Goal: Task Accomplishment & Management: Complete application form

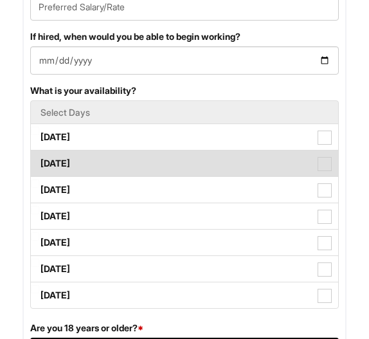
scroll to position [1080, 0]
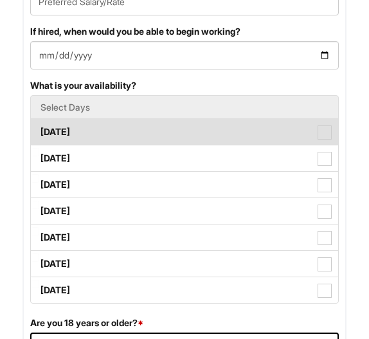
click at [194, 145] on label "Monday" at bounding box center [185, 132] width 308 height 26
click at [39, 130] on Available_Monday "Monday" at bounding box center [35, 126] width 8 height 8
checkbox Available_Monday "true"
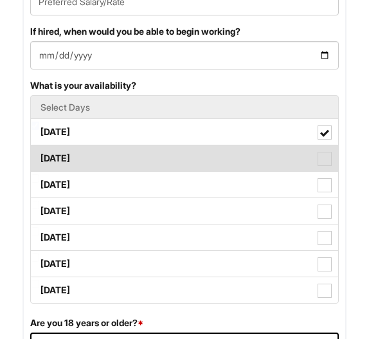
click at [194, 170] on label "Tuesday" at bounding box center [185, 158] width 308 height 26
click at [39, 156] on Available_Tuesday "Tuesday" at bounding box center [35, 152] width 8 height 8
checkbox Available_Tuesday "true"
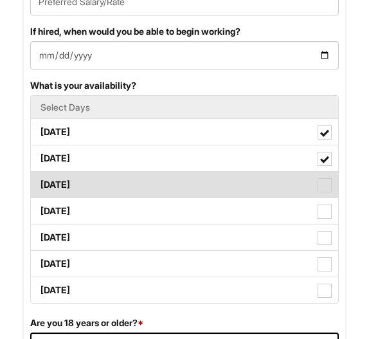
click at [199, 189] on label "Wednesday" at bounding box center [185, 185] width 308 height 26
click at [39, 183] on Available_Wednesday "Wednesday" at bounding box center [35, 178] width 8 height 8
checkbox Available_Wednesday "true"
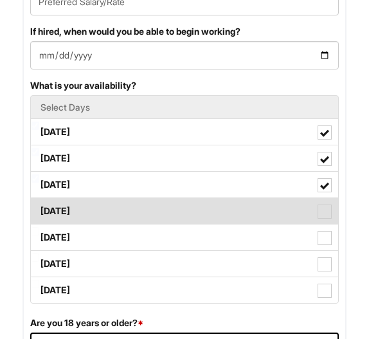
click at [199, 214] on label "Thursday" at bounding box center [185, 211] width 308 height 26
click at [39, 209] on Available_Thursday "Thursday" at bounding box center [35, 205] width 8 height 8
checkbox Available_Thursday "true"
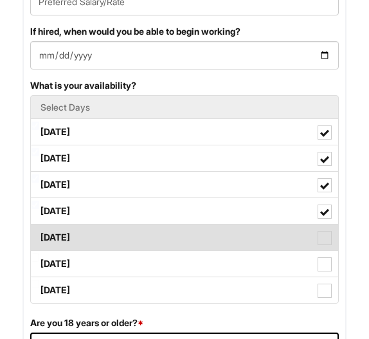
click at [194, 244] on label "Friday" at bounding box center [185, 238] width 308 height 26
click at [39, 235] on Available_Friday "Friday" at bounding box center [35, 231] width 8 height 8
checkbox Available_Friday "true"
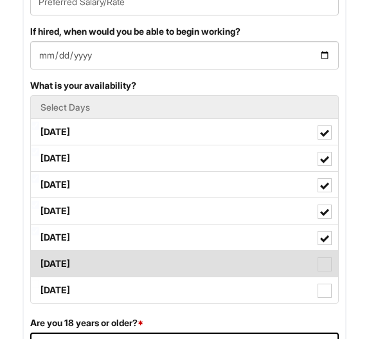
click at [189, 277] on label "Saturday" at bounding box center [185, 264] width 308 height 26
click at [39, 262] on Available_Saturday "Saturday" at bounding box center [35, 257] width 8 height 8
checkbox Available_Saturday "true"
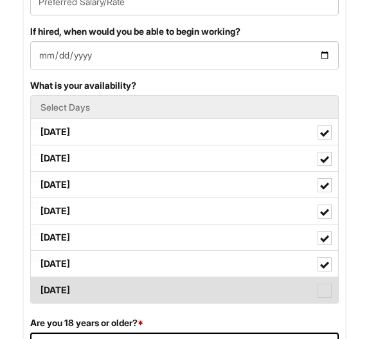
click at [184, 303] on label "Sunday" at bounding box center [185, 290] width 308 height 26
click at [39, 288] on Available_Sunday "Sunday" at bounding box center [35, 284] width 8 height 8
checkbox Available_Sunday "true"
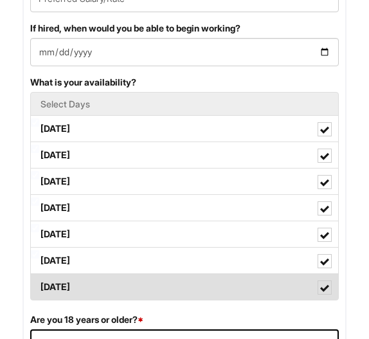
scroll to position [1093, 0]
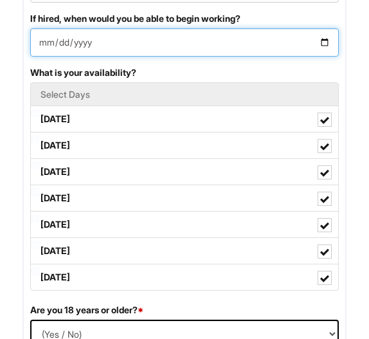
click at [47, 57] on input "If hired, when would you be able to begin working?" at bounding box center [184, 42] width 309 height 28
type input "2025-08-20"
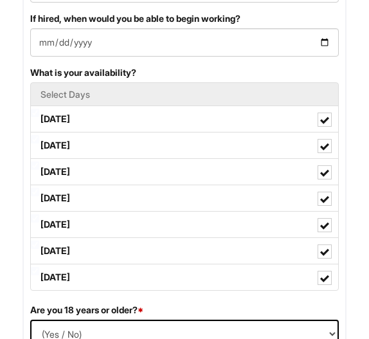
click at [181, 76] on div "Preferred Salary/Rate If hired, when would you be able to begin working? 2025-0…" at bounding box center [185, 130] width 328 height 345
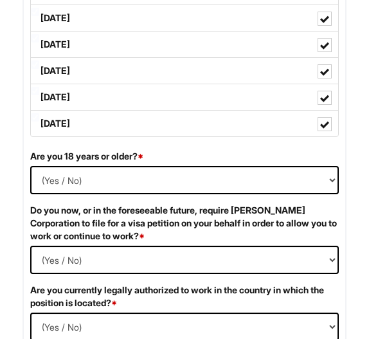
scroll to position [1317, 0]
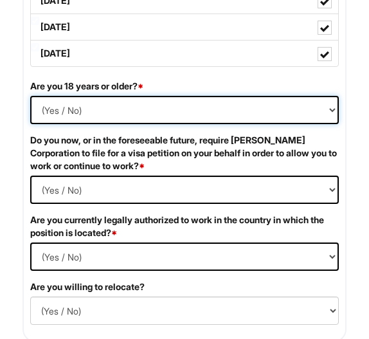
select select "Yes"
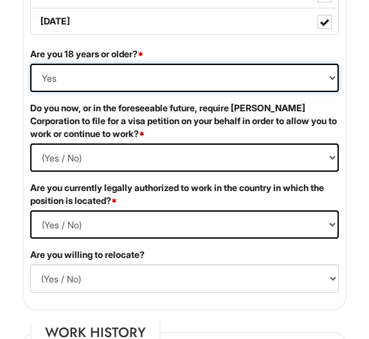
scroll to position [1357, 0]
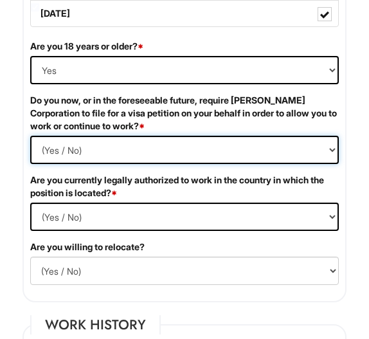
select Required "No"
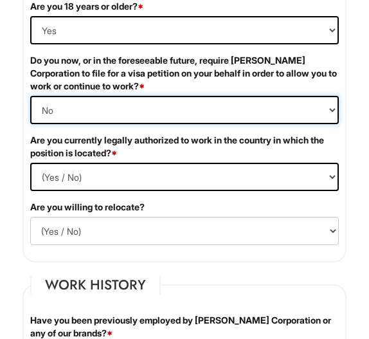
scroll to position [1398, 0]
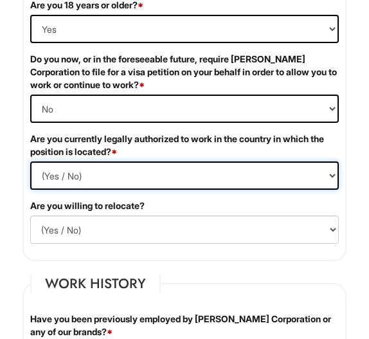
select select "Yes"
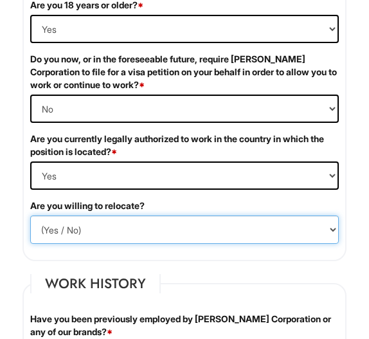
select select "Y"
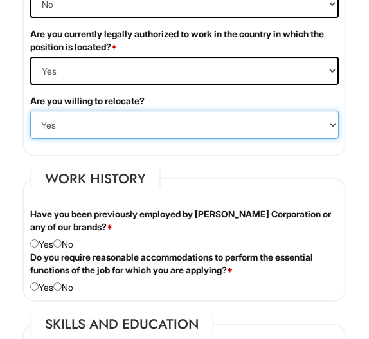
scroll to position [1515, 0]
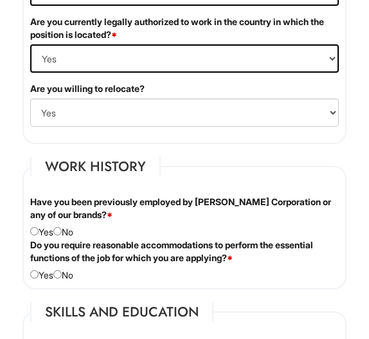
click at [63, 239] on div "Have you been previously employed by Giorgio Armani Corporation or any of our b…" at bounding box center [185, 217] width 328 height 43
click at [62, 235] on div "Have you been previously employed by Giorgio Armani Corporation or any of our b…" at bounding box center [185, 217] width 328 height 43
click at [62, 238] on div "Have you been previously employed by Giorgio Armani Corporation or any of our b…" at bounding box center [185, 217] width 328 height 43
click at [62, 235] on input "radio" at bounding box center [57, 231] width 8 height 8
radio input "true"
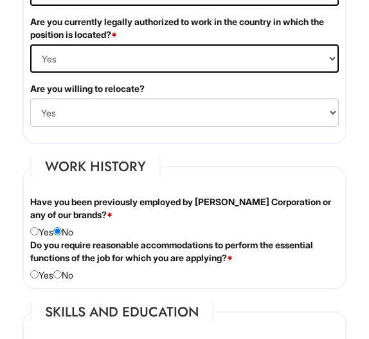
click at [62, 279] on input "radio" at bounding box center [57, 274] width 8 height 8
radio input "true"
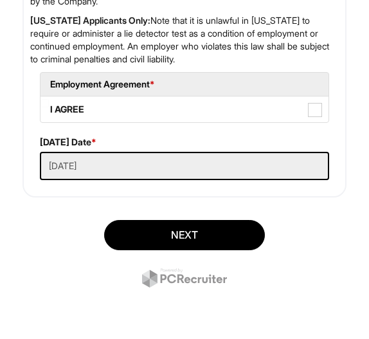
scroll to position [3647, 0]
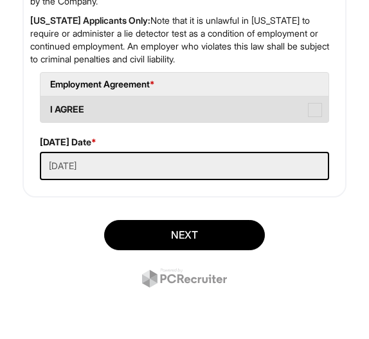
click at [319, 104] on span at bounding box center [315, 110] width 14 height 14
click at [49, 104] on AGREE "I AGREE" at bounding box center [45, 103] width 8 height 8
checkbox AGREE "true"
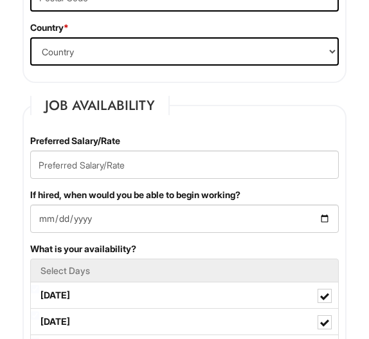
scroll to position [917, 0]
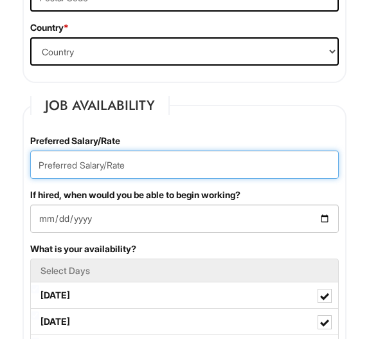
click at [220, 176] on input "text" at bounding box center [184, 165] width 309 height 28
type input "20"
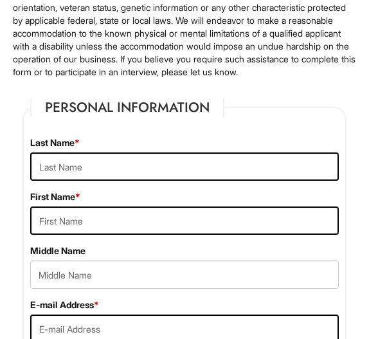
scroll to position [154, 0]
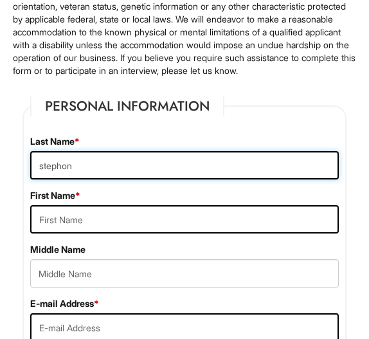
type input "stephon"
drag, startPoint x: 173, startPoint y: 175, endPoint x: 95, endPoint y: 170, distance: 78.0
click at [95, 170] on input "stephon" at bounding box center [184, 165] width 309 height 28
type input "jordan"
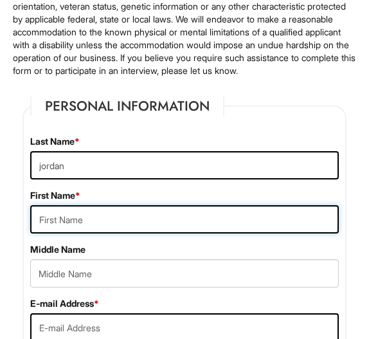
click at [125, 233] on input "text" at bounding box center [184, 219] width 309 height 28
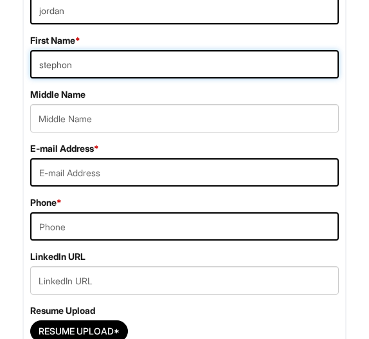
scroll to position [322, 0]
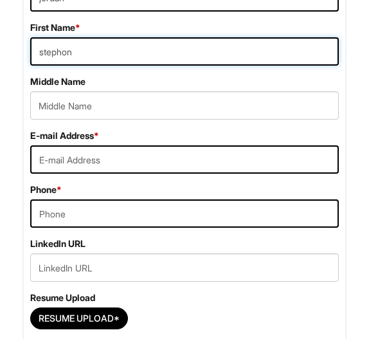
type input "stephon"
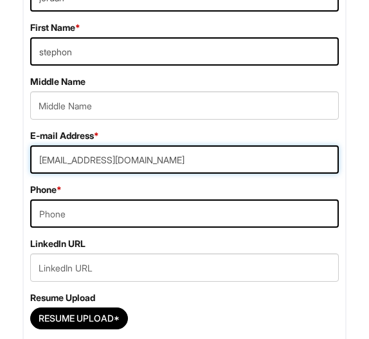
type input "Josephj223762@gmail.com"
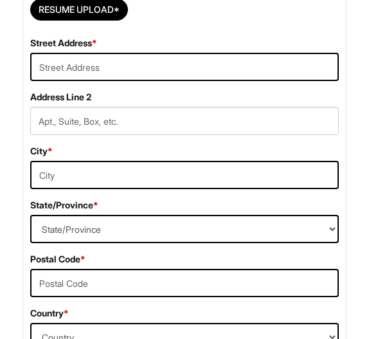
scroll to position [643, 0]
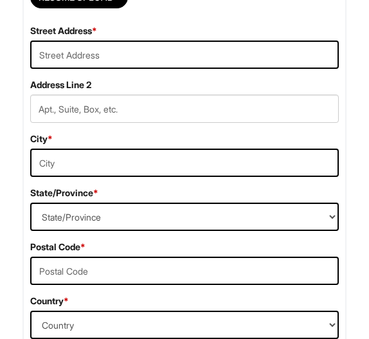
type input "3017931566"
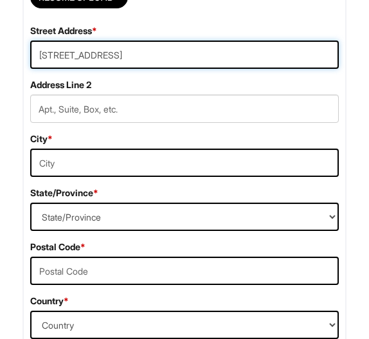
type input "311 55th street ne"
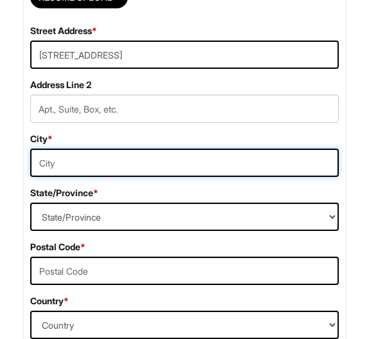
click at [146, 177] on input "text" at bounding box center [184, 163] width 309 height 28
type input "washington dc"
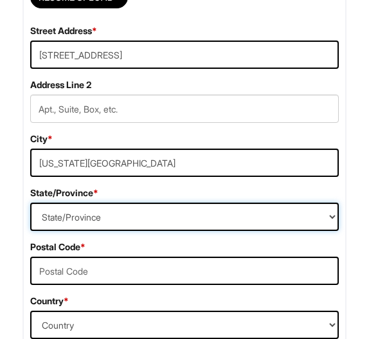
select select "DC"
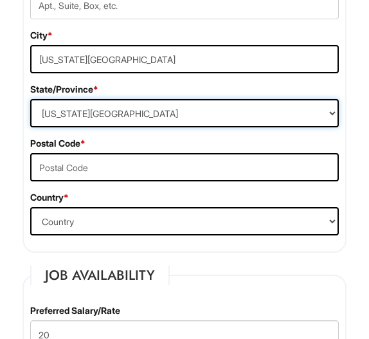
scroll to position [748, 0]
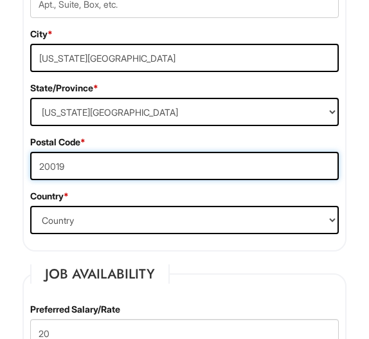
type input "20019"
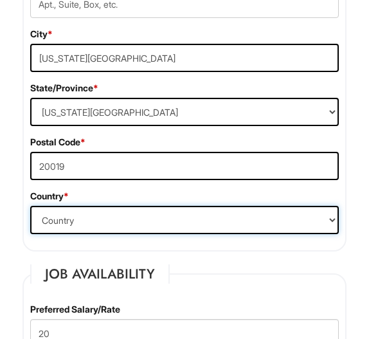
select select "United States of America"
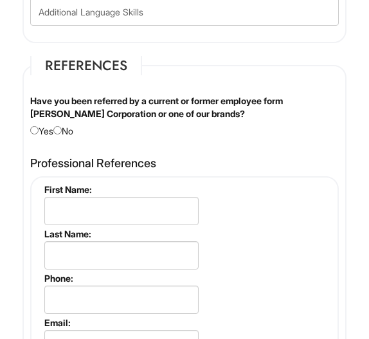
scroll to position [2281, 0]
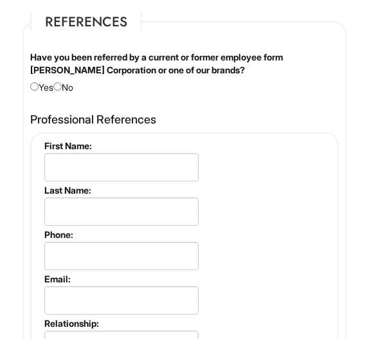
click at [70, 94] on div "Have you been referred by a current or former employee form Giorgio Armani Corp…" at bounding box center [185, 72] width 328 height 43
click at [60, 91] on input "radio" at bounding box center [57, 86] width 8 height 8
radio input "true"
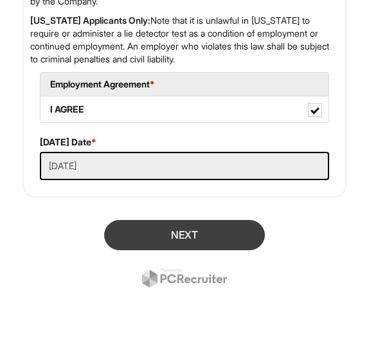
scroll to position [3647, 0]
click at [170, 230] on button "Next" at bounding box center [184, 235] width 161 height 30
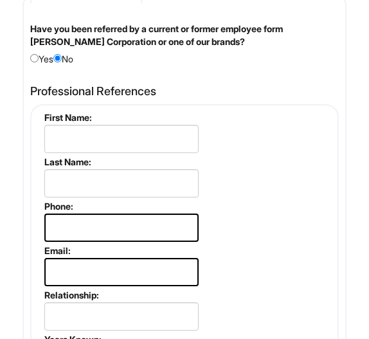
scroll to position [2334, 0]
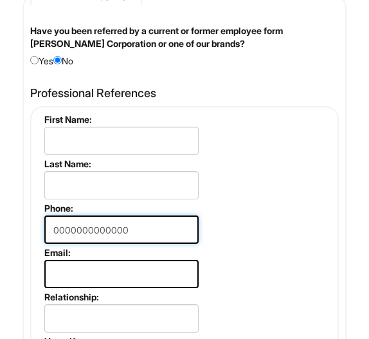
type input "0000000000000"
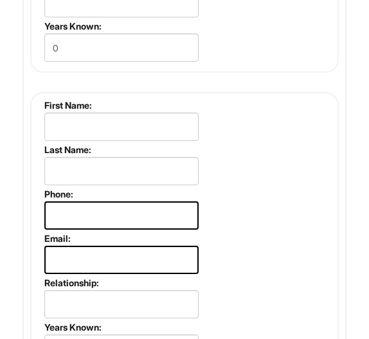
scroll to position [2627, 0]
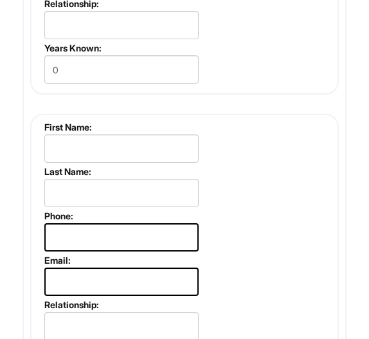
type input "na"
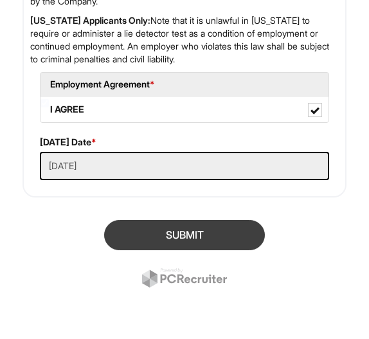
type input "na"
click at [178, 233] on button "SUBMIT" at bounding box center [184, 235] width 161 height 30
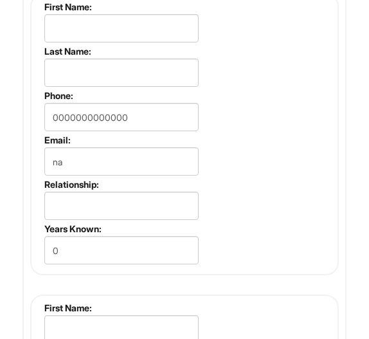
click at [253, 152] on fieldset "First Name: Last Name: Phone: 0000000000000 Email: na Relationship: Years Known…" at bounding box center [184, 135] width 309 height 282
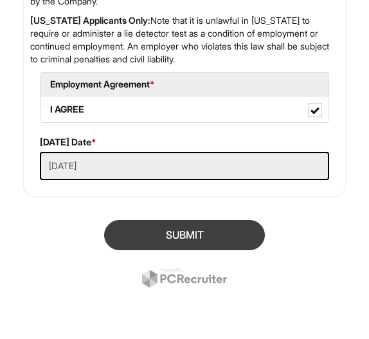
click at [183, 239] on button "SUBMIT" at bounding box center [184, 235] width 161 height 30
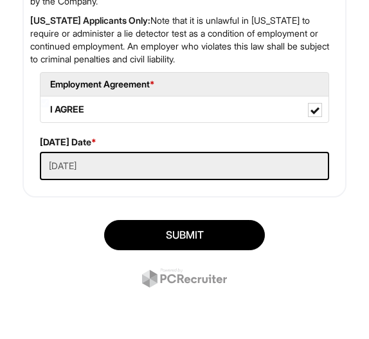
scroll to position [3673, 0]
type input "na@jp.com"
click at [210, 218] on div "SUBMIT" at bounding box center [185, 255] width 344 height 90
click at [212, 228] on button "SUBMIT" at bounding box center [184, 235] width 161 height 30
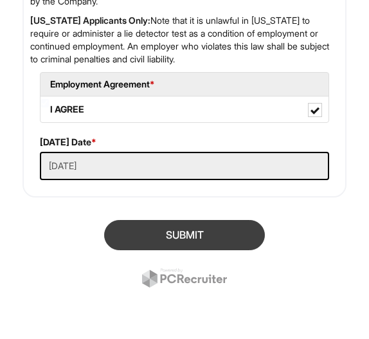
type input "na@jp.com"
click at [149, 235] on button "SUBMIT" at bounding box center [184, 235] width 161 height 30
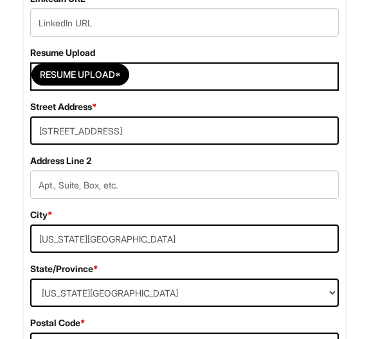
scroll to position [583, 0]
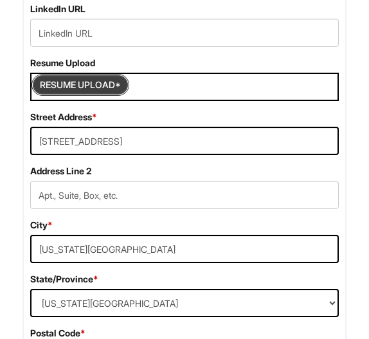
click at [79, 95] on input "Resume Upload*" at bounding box center [80, 85] width 97 height 21
type input "C:\fakepath\Joseph j Resume.pdf"
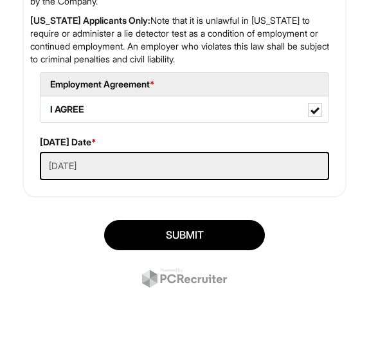
scroll to position [3673, 0]
click at [135, 232] on button "SUBMIT" at bounding box center [184, 235] width 161 height 30
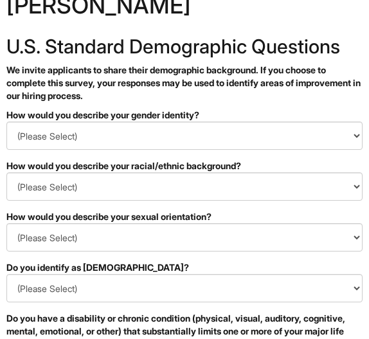
scroll to position [62, 0]
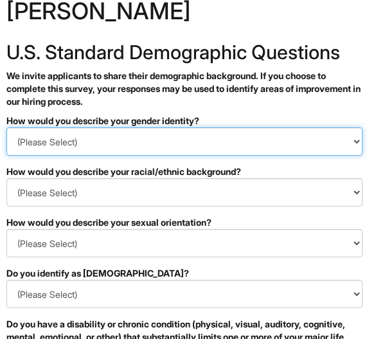
select select "Man"
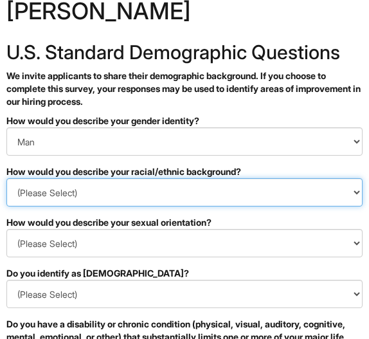
select select "I prefer to self-describe"
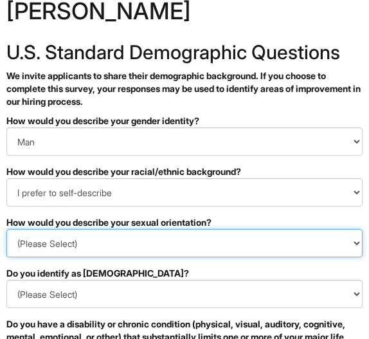
select select "I prefer to self-describe"
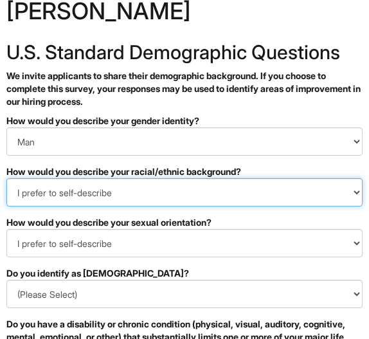
select select "Black or of [DEMOGRAPHIC_DATA] descent"
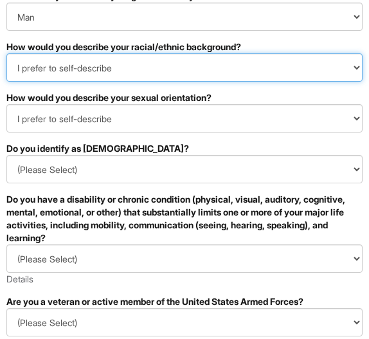
scroll to position [189, 0]
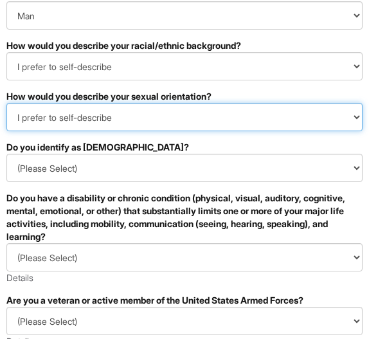
select select "I don't wish to answer"
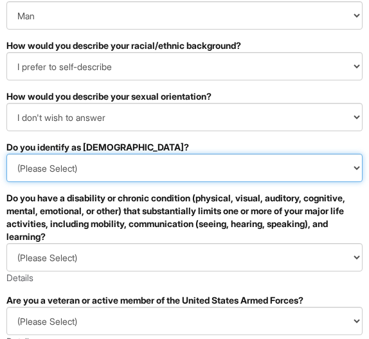
select select "No"
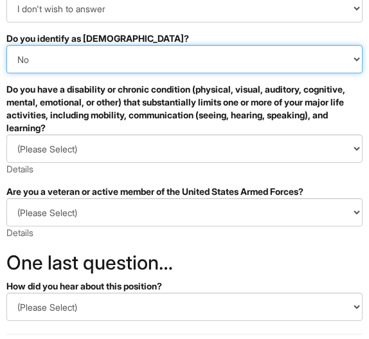
scroll to position [306, 0]
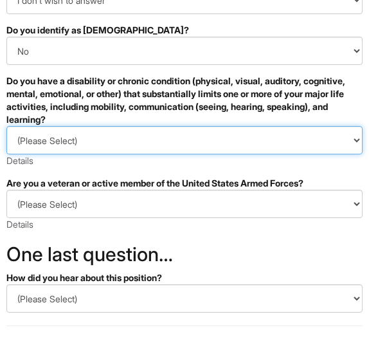
select select "NO, I DON'T HAVE A DISABILITY"
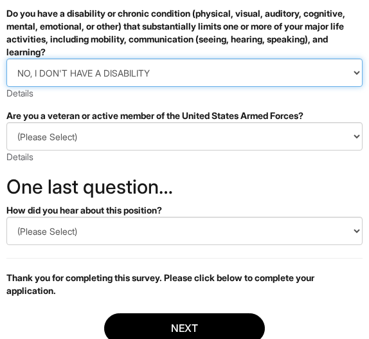
scroll to position [383, 0]
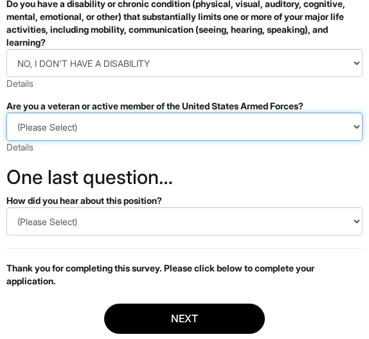
select select "I AM NOT A PROTECTED VETERAN"
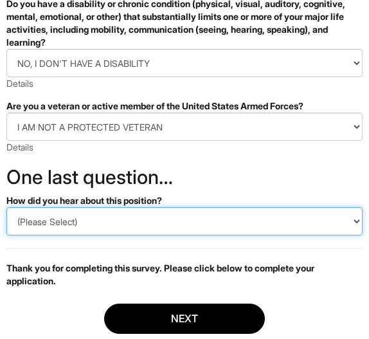
select select "Indeed"
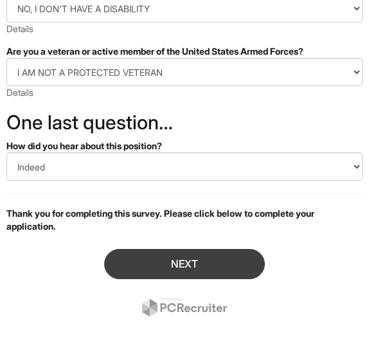
scroll to position [437, 0]
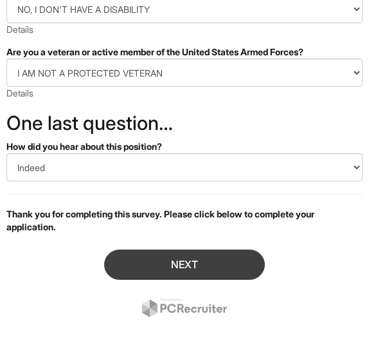
click at [167, 251] on button "Next" at bounding box center [184, 265] width 161 height 30
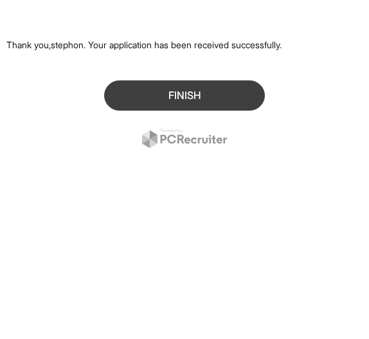
click at [195, 100] on button "Finish" at bounding box center [184, 95] width 161 height 30
